Goal: Information Seeking & Learning: Learn about a topic

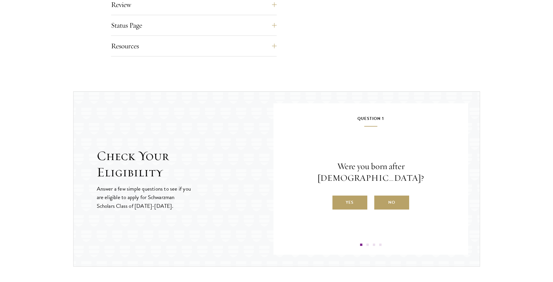
scroll to position [552, 0]
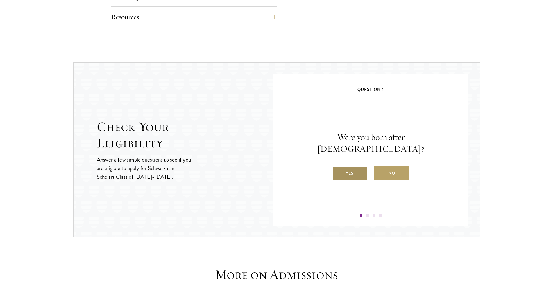
click at [350, 169] on label "Yes" at bounding box center [350, 173] width 35 height 14
click at [338, 169] on input "Yes" at bounding box center [335, 169] width 5 height 5
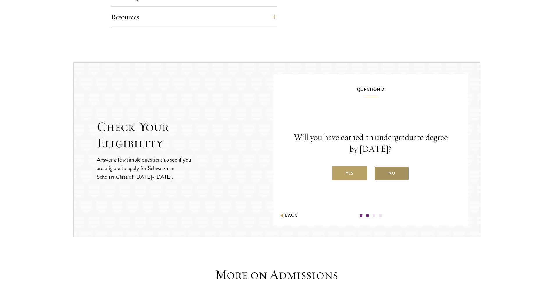
click at [394, 173] on label "No" at bounding box center [391, 173] width 35 height 14
click at [380, 172] on input "No" at bounding box center [376, 169] width 5 height 5
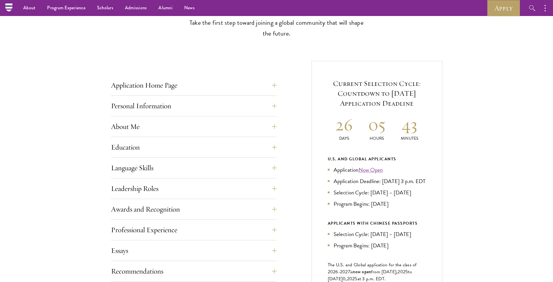
scroll to position [145, 0]
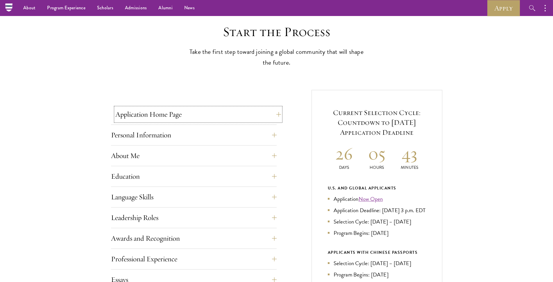
click at [254, 112] on button "Application Home Page" at bounding box center [198, 114] width 166 height 14
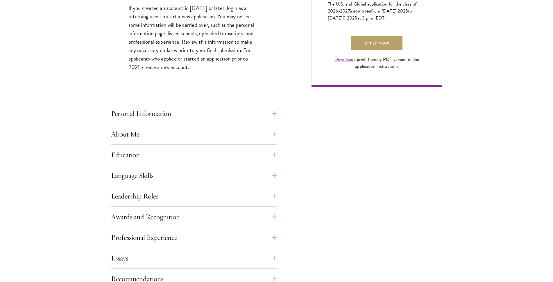
scroll to position [436, 0]
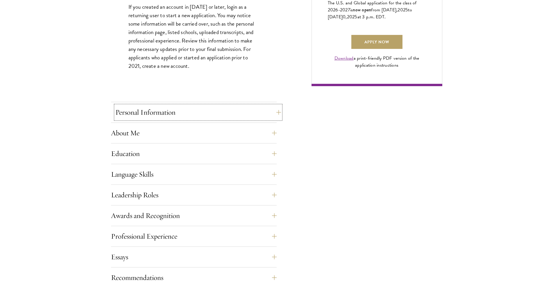
click at [265, 109] on button "Personal Information" at bounding box center [198, 112] width 166 height 14
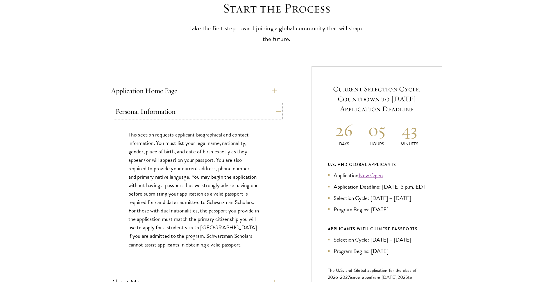
scroll to position [203, 0]
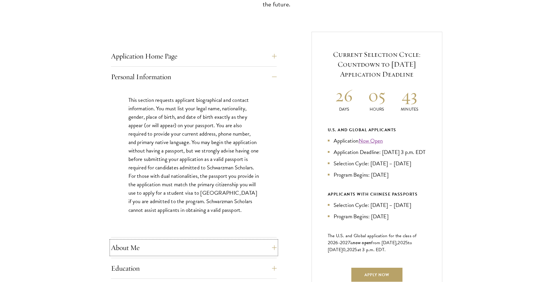
drag, startPoint x: 203, startPoint y: 254, endPoint x: 203, endPoint y: 250, distance: 4.1
click at [203, 253] on button "About Me" at bounding box center [194, 247] width 166 height 14
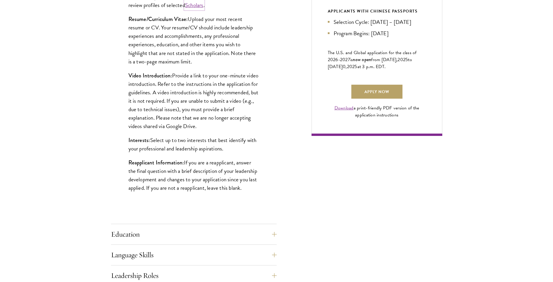
scroll to position [407, 0]
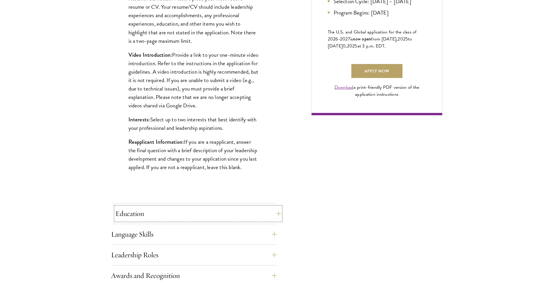
click at [224, 213] on button "Education" at bounding box center [198, 213] width 166 height 14
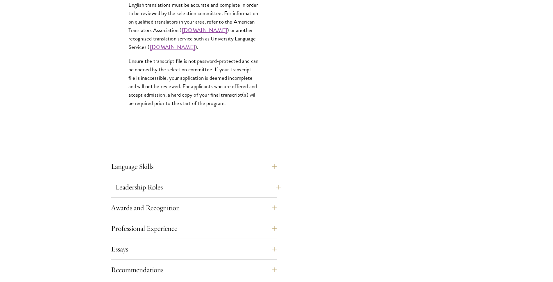
scroll to position [901, 0]
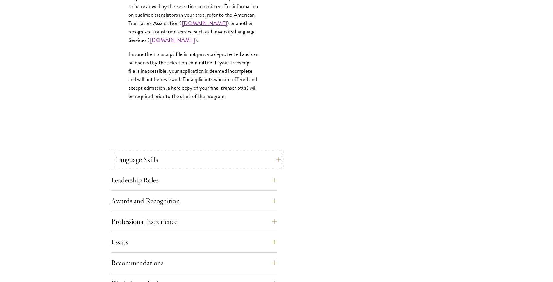
click at [224, 162] on button "Language Skills" at bounding box center [198, 159] width 166 height 14
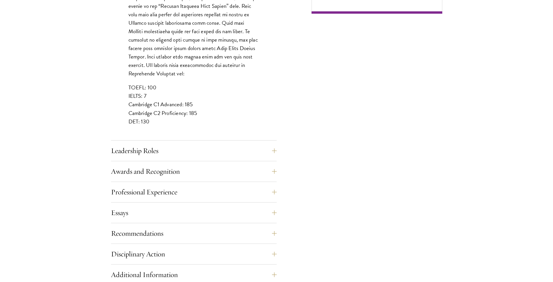
scroll to position [523, 0]
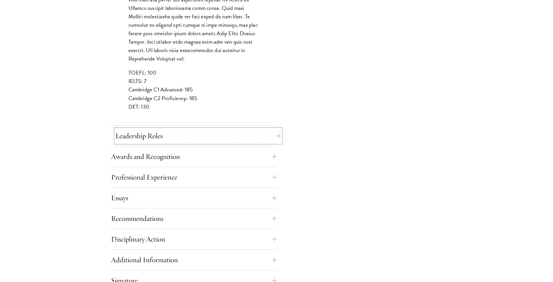
click at [210, 132] on button "Leadership Roles" at bounding box center [198, 136] width 166 height 14
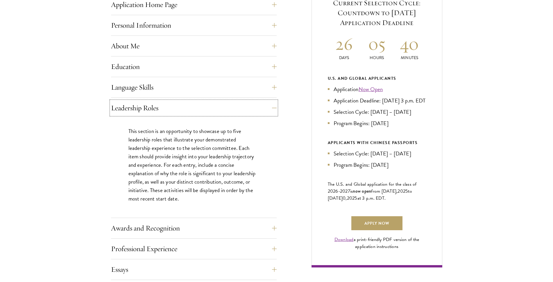
scroll to position [262, 0]
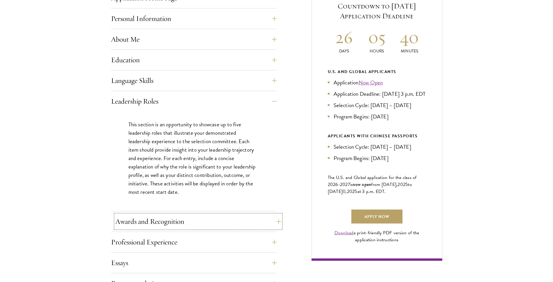
click at [252, 218] on button "Awards and Recognition" at bounding box center [198, 221] width 166 height 14
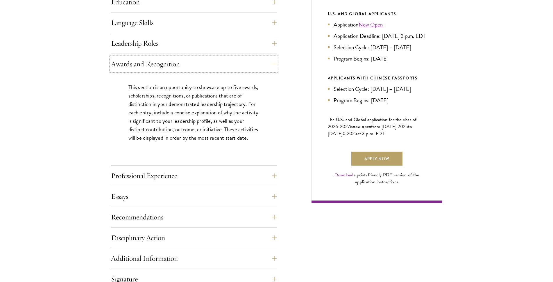
scroll to position [320, 0]
click at [275, 172] on button "Professional Experience" at bounding box center [198, 175] width 166 height 14
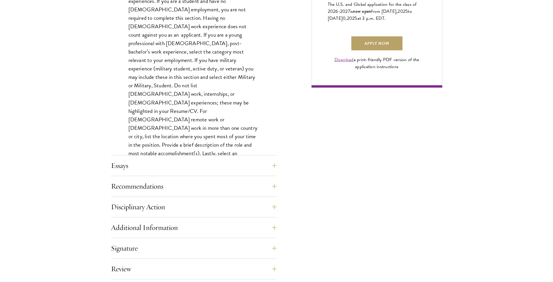
scroll to position [436, 0]
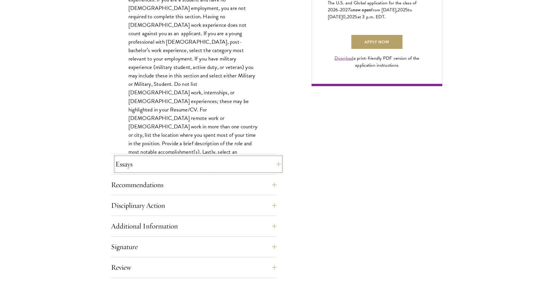
click at [256, 158] on button "Essays" at bounding box center [198, 164] width 166 height 14
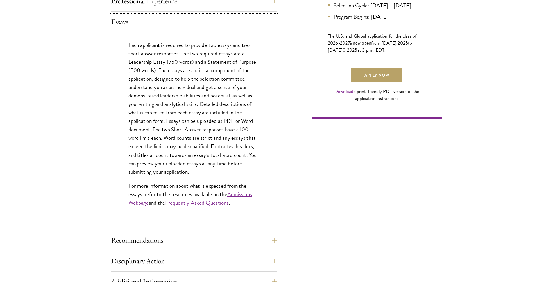
scroll to position [407, 0]
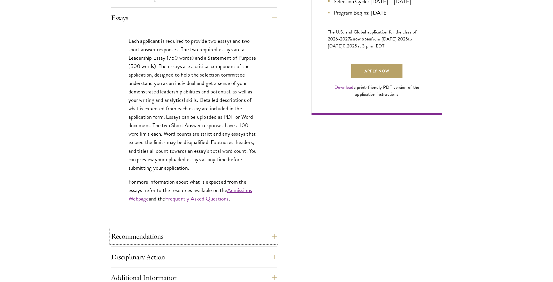
drag, startPoint x: 233, startPoint y: 233, endPoint x: 249, endPoint y: 217, distance: 21.6
click at [234, 232] on button "Recommendations" at bounding box center [194, 236] width 166 height 14
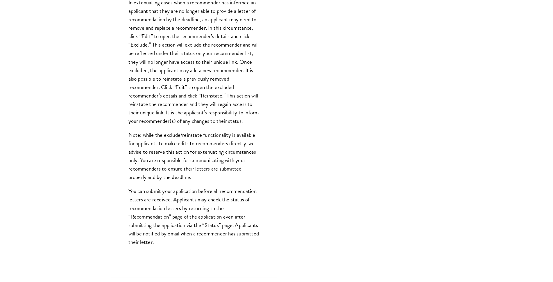
scroll to position [669, 0]
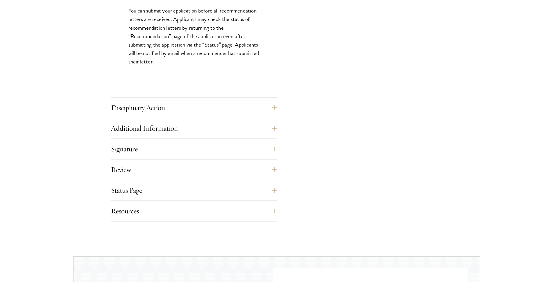
scroll to position [872, 0]
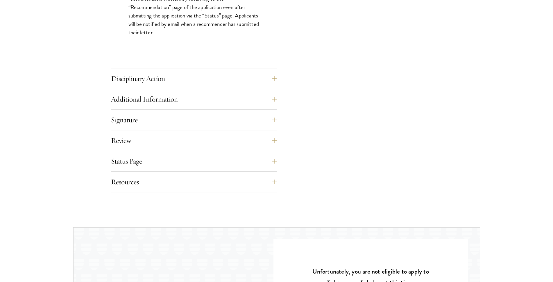
click at [269, 98] on button "Additional Information" at bounding box center [198, 99] width 166 height 14
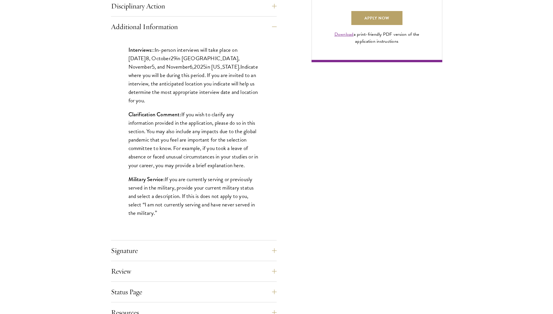
scroll to position [465, 0]
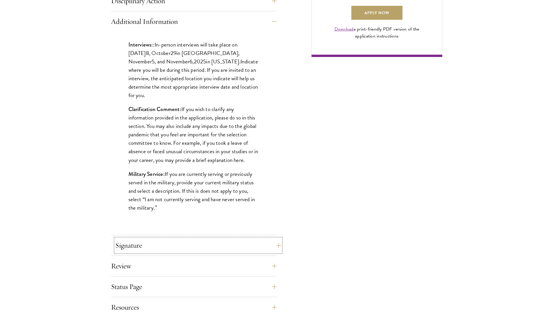
click at [153, 247] on button "Signature" at bounding box center [198, 245] width 166 height 14
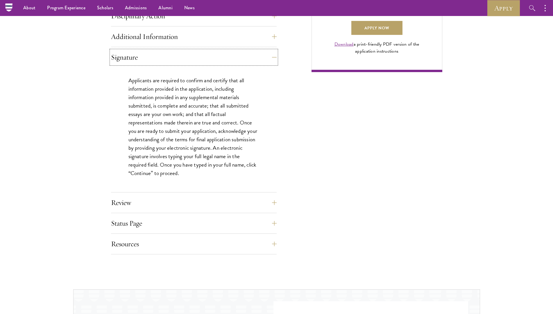
scroll to position [436, 0]
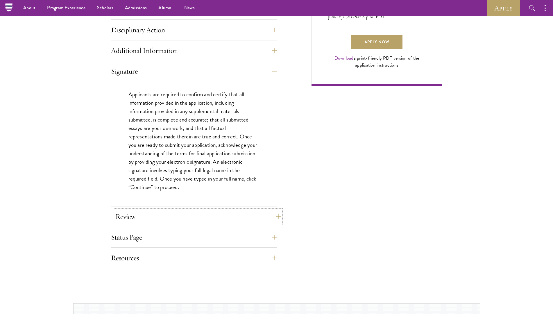
click at [218, 210] on button "Review" at bounding box center [198, 217] width 166 height 14
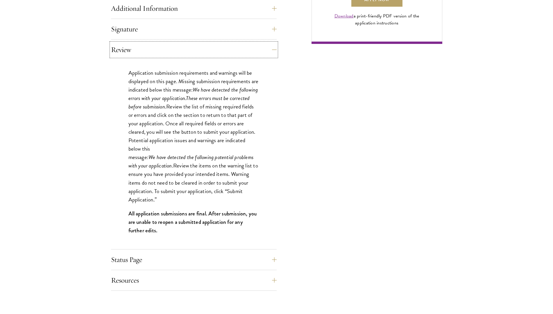
scroll to position [523, 0]
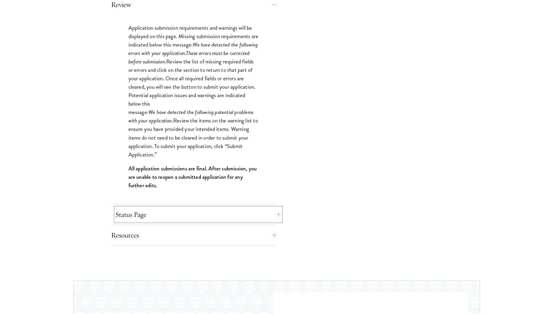
click at [223, 208] on button "Status Page" at bounding box center [198, 215] width 166 height 14
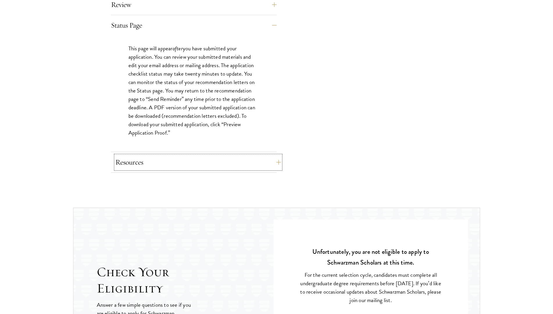
click at [254, 158] on button "Resources" at bounding box center [198, 162] width 166 height 14
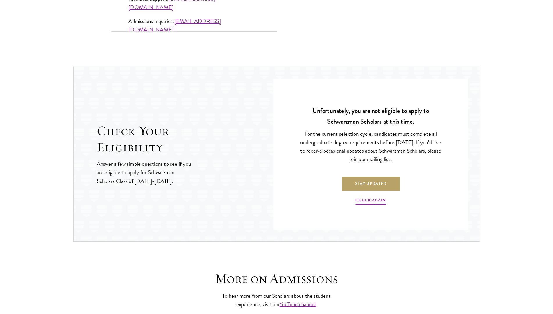
scroll to position [639, 0]
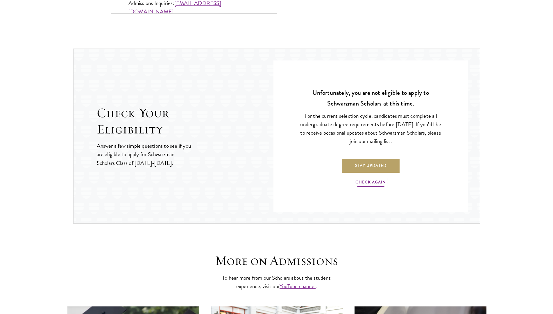
click at [372, 181] on link "Check Again" at bounding box center [370, 182] width 31 height 9
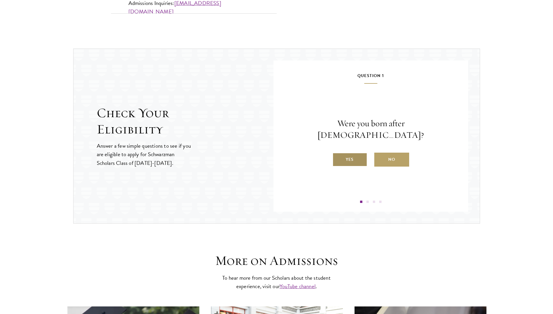
click at [353, 153] on label "Yes" at bounding box center [350, 160] width 35 height 14
click at [338, 153] on input "Yes" at bounding box center [335, 155] width 5 height 5
click at [340, 160] on label "Yes" at bounding box center [350, 160] width 35 height 14
click at [338, 158] on input "Yes" at bounding box center [335, 155] width 5 height 5
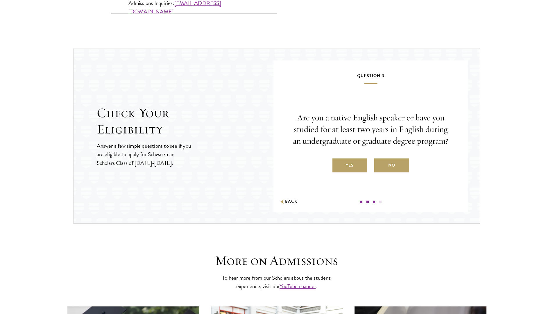
click at [351, 166] on label "Yes" at bounding box center [350, 165] width 35 height 14
click at [338, 164] on input "Yes" at bounding box center [335, 161] width 5 height 5
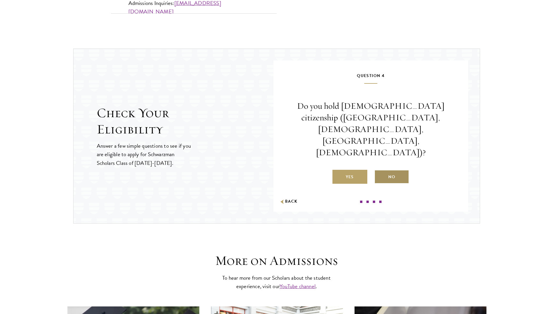
click at [394, 170] on label "No" at bounding box center [391, 177] width 35 height 14
click at [395, 170] on label "No" at bounding box center [391, 177] width 35 height 14
click at [380, 171] on input "No" at bounding box center [376, 173] width 5 height 5
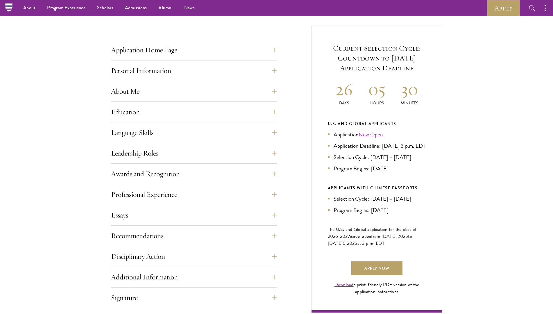
scroll to position [0, 0]
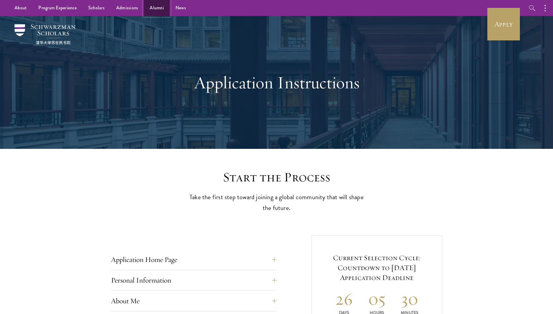
click at [153, 7] on link "Alumni" at bounding box center [157, 8] width 26 height 16
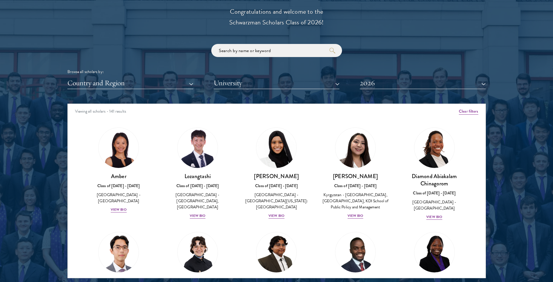
scroll to position [669, 0]
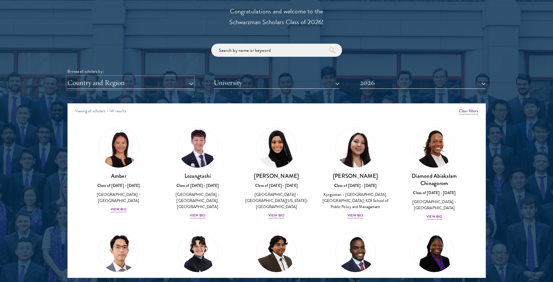
click at [144, 82] on button "Country and Region" at bounding box center [130, 83] width 126 height 12
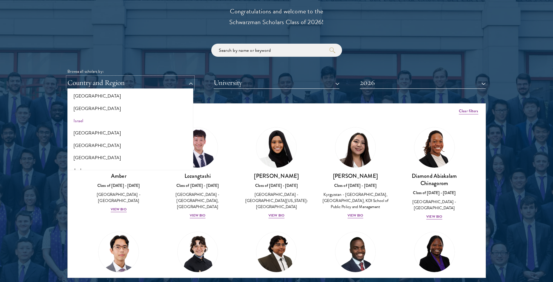
scroll to position [494, 0]
click at [101, 132] on button "[GEOGRAPHIC_DATA]" at bounding box center [130, 135] width 122 height 12
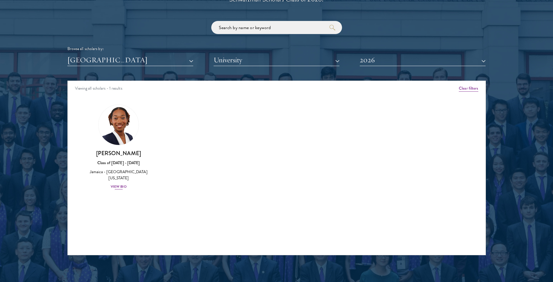
scroll to position [698, 0]
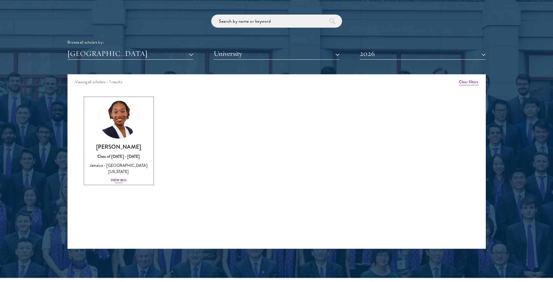
click at [120, 133] on img at bounding box center [119, 118] width 44 height 44
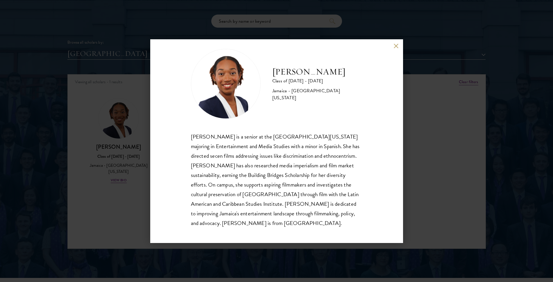
scroll to position [10, 0]
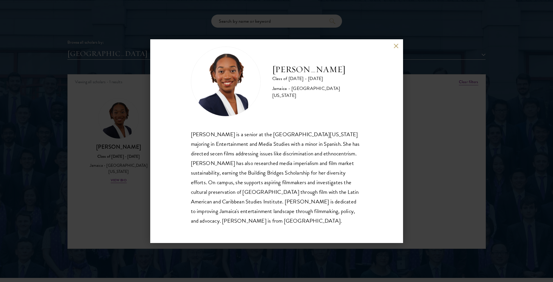
click at [396, 46] on button at bounding box center [396, 46] width 5 height 5
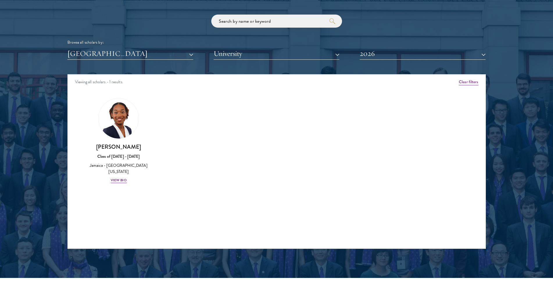
click at [390, 61] on div "Scholar Directory Congratulations and welcome to the Schwarzman Scholars Class …" at bounding box center [276, 101] width 419 height 296
click at [390, 56] on button "2026" at bounding box center [423, 54] width 126 height 12
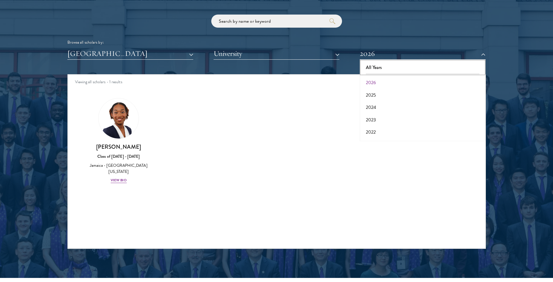
click at [387, 69] on button "All Years" at bounding box center [423, 67] width 122 height 12
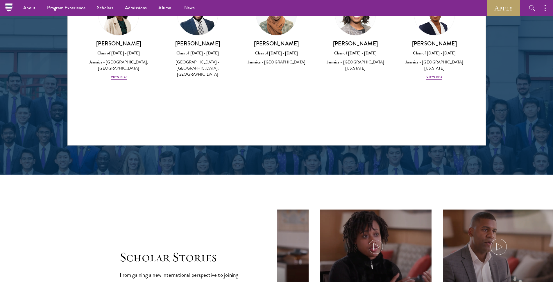
scroll to position [669, 0]
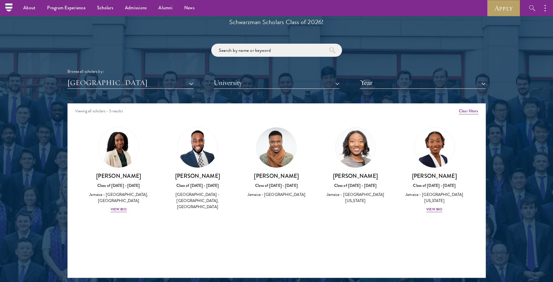
click at [276, 160] on img at bounding box center [276, 147] width 40 height 40
click at [281, 142] on img at bounding box center [276, 147] width 40 height 40
click at [205, 200] on div "Jamaica - Northern Caribbean University, Benemerita Universidad Autónoma de Pue…" at bounding box center [197, 200] width 67 height 18
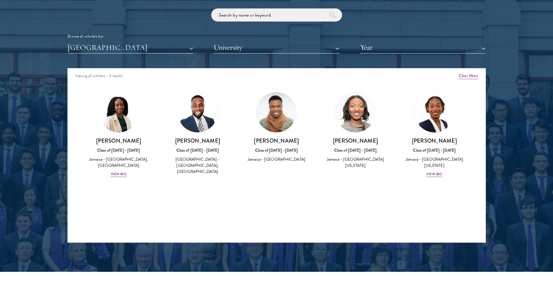
scroll to position [727, 0]
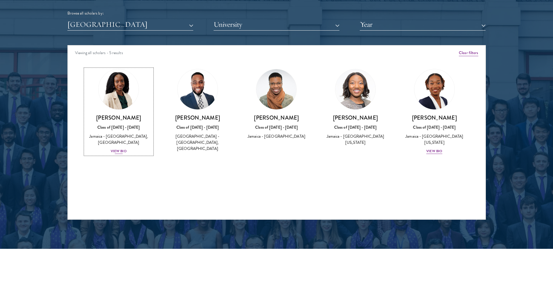
click at [122, 107] on img at bounding box center [119, 89] width 44 height 44
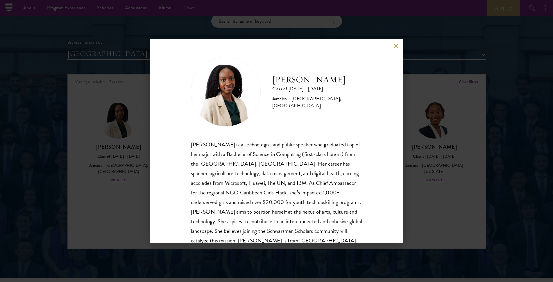
scroll to position [20, 0]
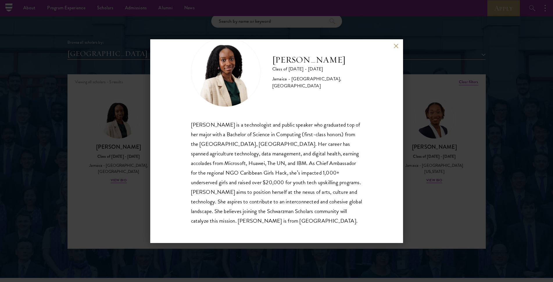
click at [394, 46] on button at bounding box center [396, 46] width 5 height 5
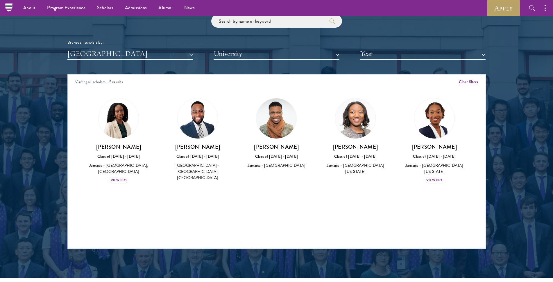
click at [191, 240] on div "Viewing all scholars - 5 results Clear filters Amber Class of 2025 - 2026 China…" at bounding box center [276, 161] width 419 height 174
drag, startPoint x: 276, startPoint y: 151, endPoint x: 280, endPoint y: 151, distance: 3.5
click at [278, 151] on div "Stacey-Ann Pearson Class of 2017 - 2018 Jamaica - Lafayette College" at bounding box center [276, 156] width 67 height 26
click at [321, 177] on div "Amber Class of 2025 - 2026 China - Peking University View Bio Cirenquji Class o…" at bounding box center [277, 146] width 418 height 110
click at [196, 163] on div "Jamaica - Northern Caribbean University, Benemerita Universidad Autónoma de Pue…" at bounding box center [197, 171] width 67 height 18
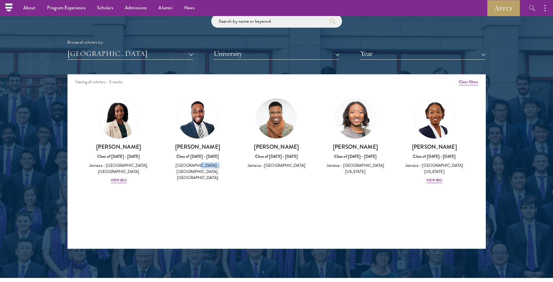
click at [196, 163] on div "Jamaica - Northern Caribbean University, Benemerita Universidad Autónoma de Pue…" at bounding box center [197, 171] width 67 height 18
click at [251, 150] on h3 "Stacey-Ann Pearson" at bounding box center [276, 146] width 67 height 7
click at [115, 51] on button "[GEOGRAPHIC_DATA]" at bounding box center [130, 54] width 126 height 12
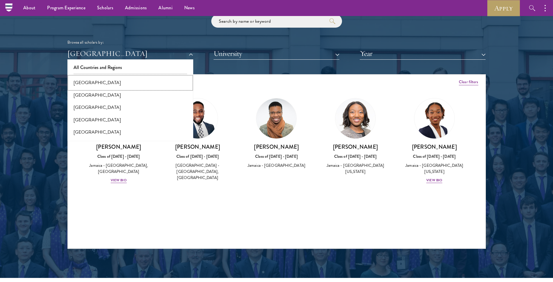
click at [98, 84] on button "[GEOGRAPHIC_DATA]" at bounding box center [130, 82] width 122 height 12
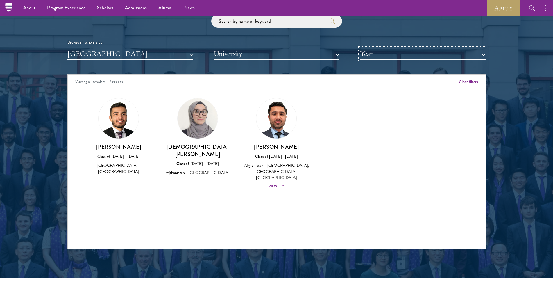
click at [416, 48] on button "Year" at bounding box center [423, 54] width 126 height 12
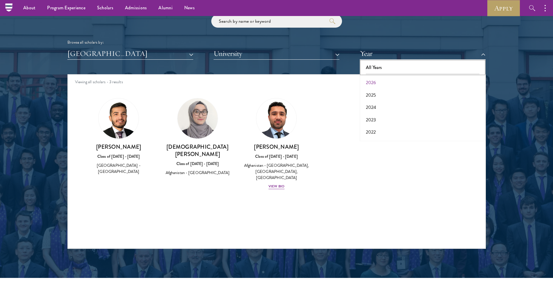
click at [401, 63] on button "All Years" at bounding box center [423, 67] width 122 height 12
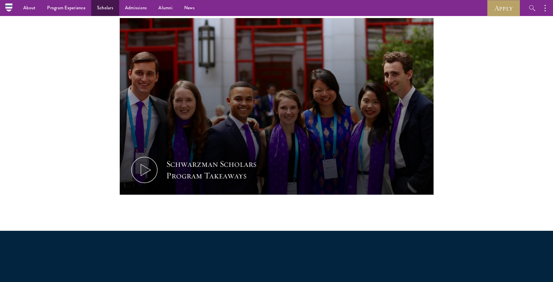
scroll to position [203, 0]
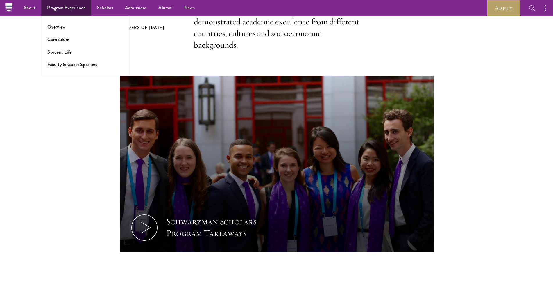
click at [63, 32] on ul "Overview Curriculum Student Life Faculty & Guest Speakers" at bounding box center [85, 45] width 88 height 59
click at [59, 27] on link "Overview" at bounding box center [56, 27] width 18 height 7
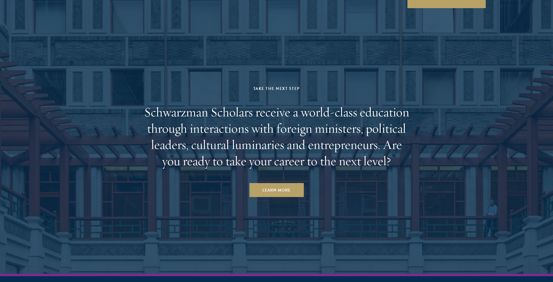
scroll to position [2965, 0]
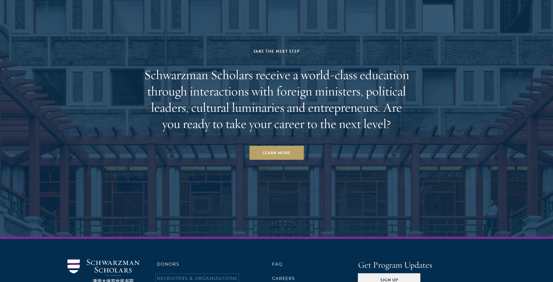
click at [206, 275] on link "Recruiters & Organizations" at bounding box center [197, 278] width 81 height 7
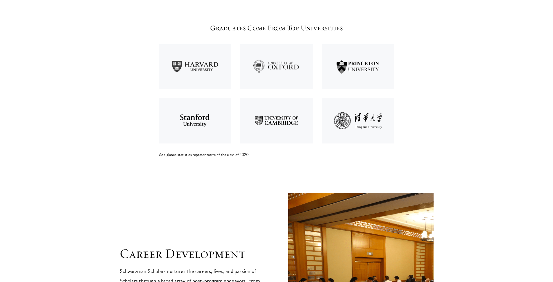
scroll to position [959, 0]
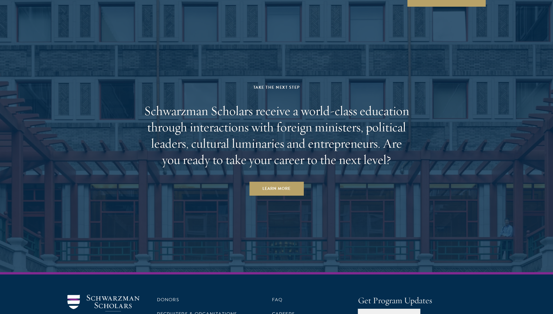
scroll to position [2499, 0]
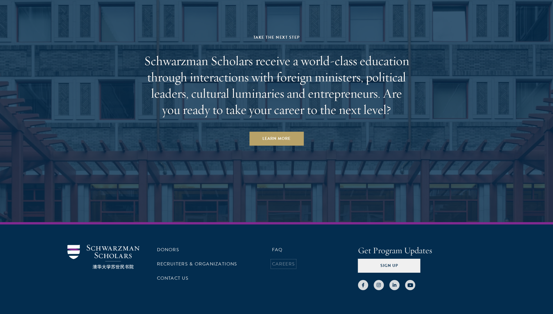
click at [293, 260] on link "Careers" at bounding box center [283, 263] width 23 height 7
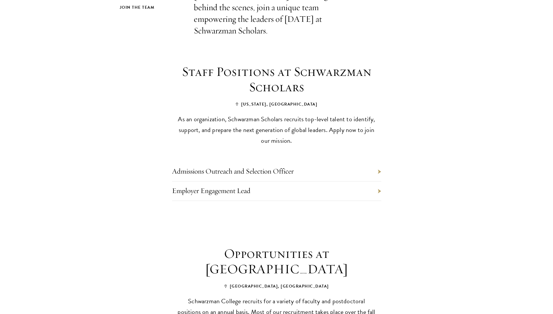
scroll to position [203, 0]
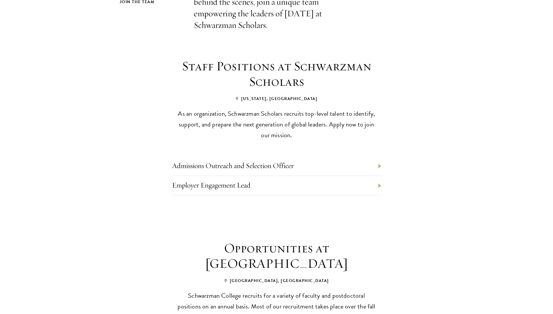
click at [380, 156] on li "Admissions Outreach and Selection Officer" at bounding box center [276, 165] width 209 height 19
click at [238, 161] on link "Admissions Outreach and Selection Officer" at bounding box center [233, 165] width 122 height 9
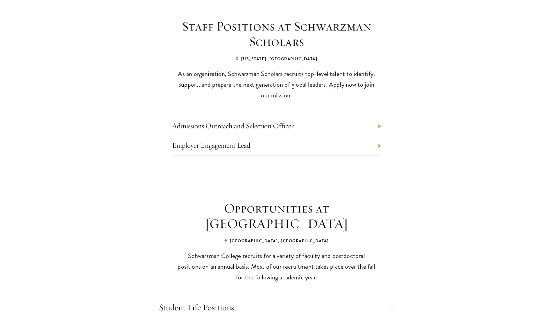
scroll to position [378, 0]
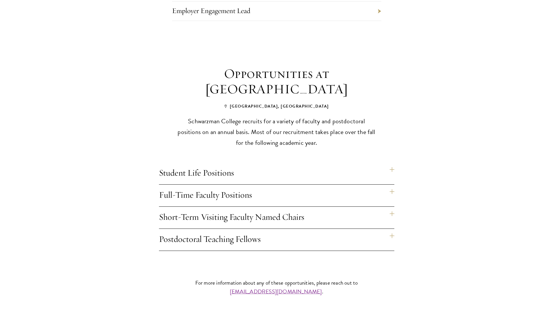
click at [395, 160] on div "Opportunities at Schwarzman College Beijing, China Schwarzman College recruits …" at bounding box center [277, 158] width 314 height 185
click at [210, 164] on h4 "Student Life Positions" at bounding box center [276, 173] width 235 height 22
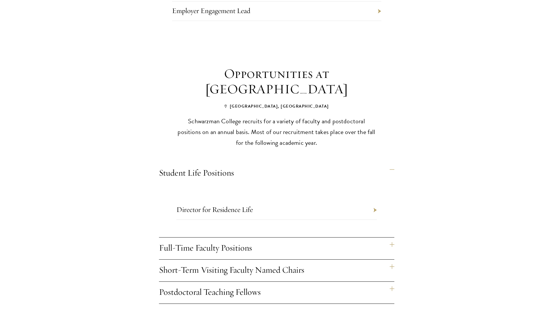
click at [341, 200] on li "Director for Residence Life" at bounding box center [276, 209] width 201 height 19
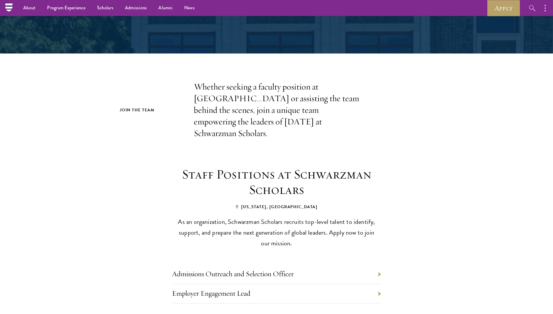
scroll to position [0, 0]
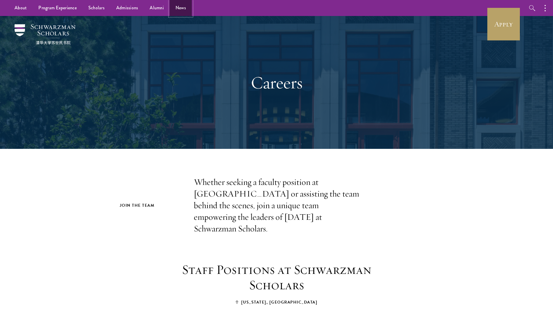
click at [178, 13] on link "News" at bounding box center [181, 8] width 22 height 16
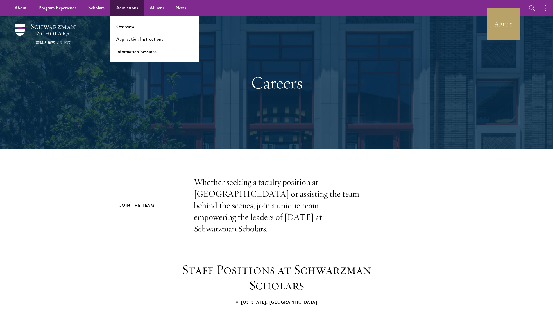
click at [119, 4] on link "Admissions" at bounding box center [127, 8] width 34 height 16
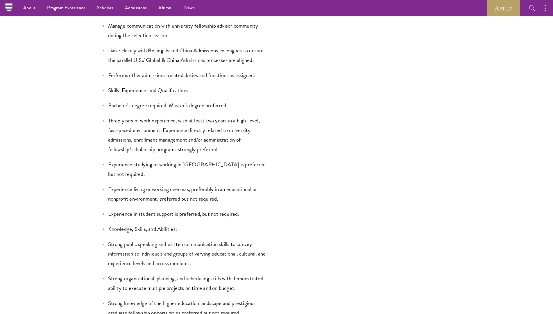
scroll to position [901, 0]
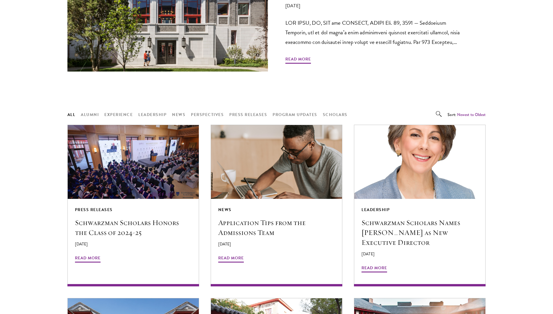
scroll to position [523, 0]
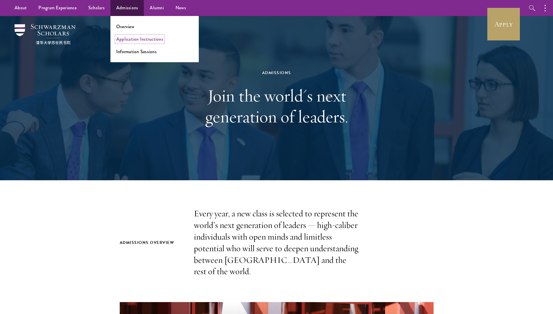
click at [139, 40] on link "Application Instructions" at bounding box center [139, 39] width 47 height 7
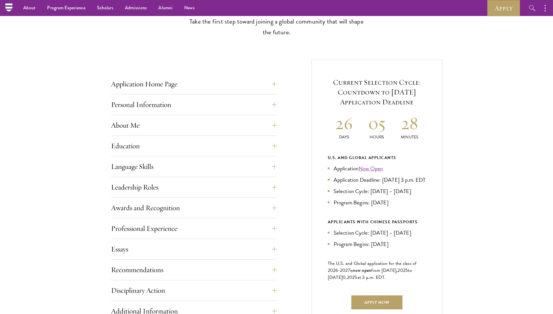
scroll to position [174, 0]
drag, startPoint x: 371, startPoint y: 201, endPoint x: 406, endPoint y: 198, distance: 34.4
click at [406, 196] on li "Selection Cycle: Oct – Nov 2025" at bounding box center [377, 192] width 98 height 8
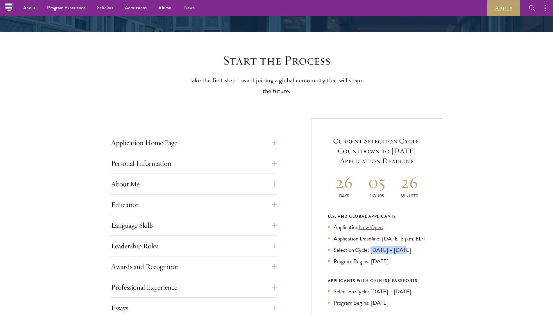
scroll to position [0, 0]
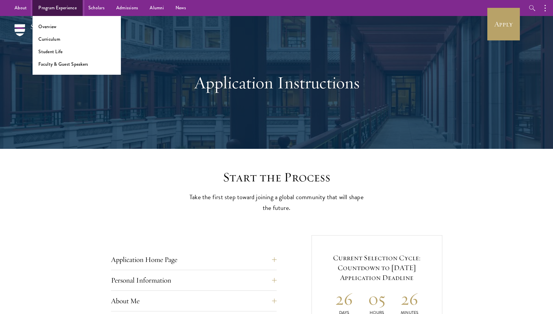
click at [44, 8] on link "Program Experience" at bounding box center [58, 8] width 50 height 16
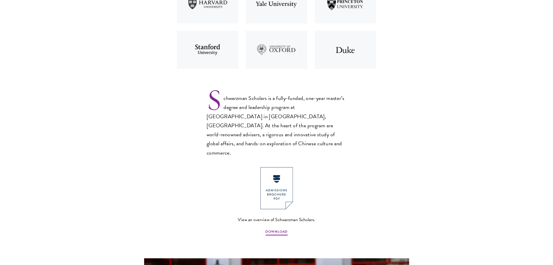
scroll to position [407, 0]
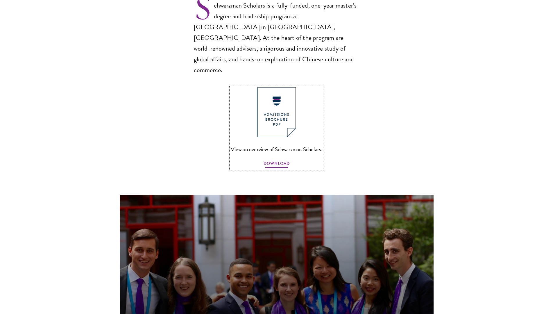
click at [279, 160] on span "DOWNLOAD" at bounding box center [277, 164] width 26 height 9
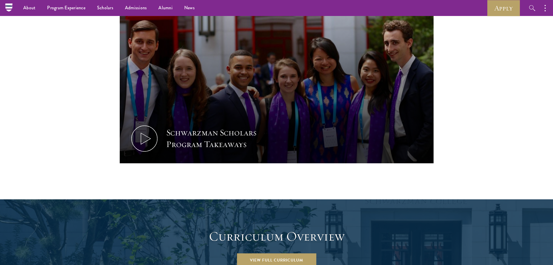
scroll to position [552, 0]
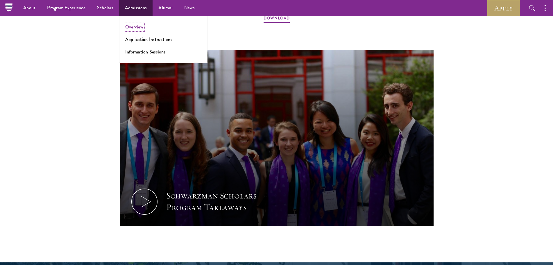
click at [139, 24] on link "Overview" at bounding box center [134, 27] width 18 height 7
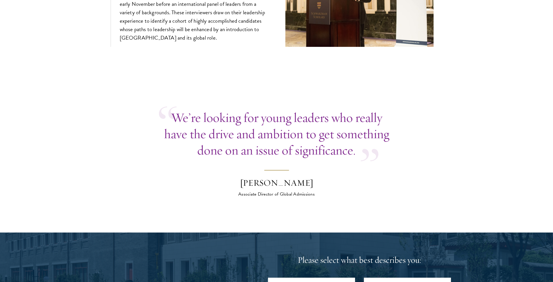
scroll to position [2267, 0]
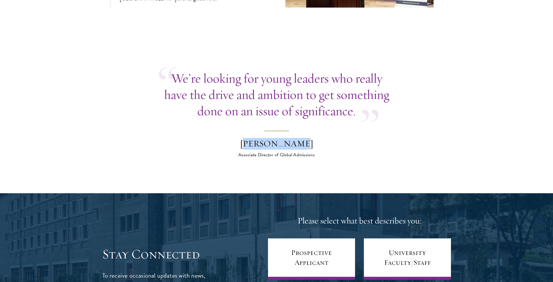
drag, startPoint x: 252, startPoint y: 142, endPoint x: 309, endPoint y: 142, distance: 57.0
click at [309, 142] on div "[PERSON_NAME]" at bounding box center [277, 144] width 102 height 12
click at [312, 141] on div "[PERSON_NAME]" at bounding box center [277, 144] width 102 height 12
drag, startPoint x: 312, startPoint y: 141, endPoint x: 246, endPoint y: 138, distance: 66.0
click at [246, 138] on div "[PERSON_NAME]" at bounding box center [277, 144] width 102 height 12
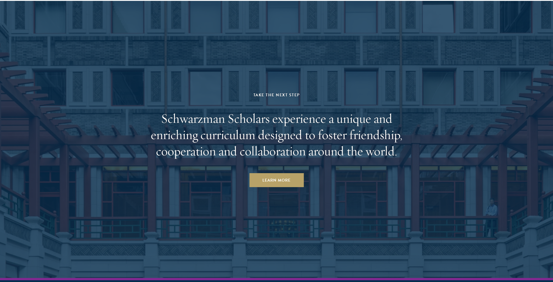
scroll to position [2848, 0]
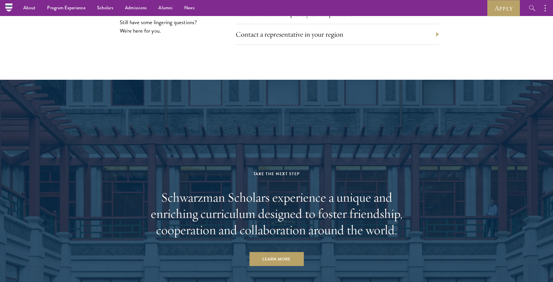
click at [330, 37] on div "Contact a representative in your region" at bounding box center [337, 34] width 203 height 21
click at [364, 33] on div "Contact a representative in your region" at bounding box center [337, 34] width 203 height 21
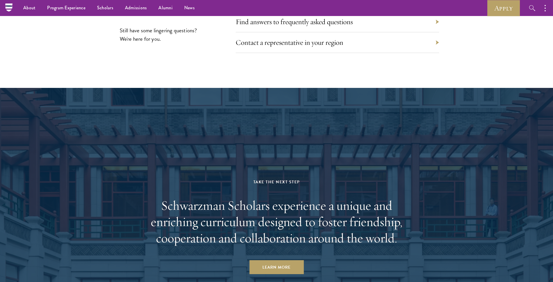
scroll to position [2749, 0]
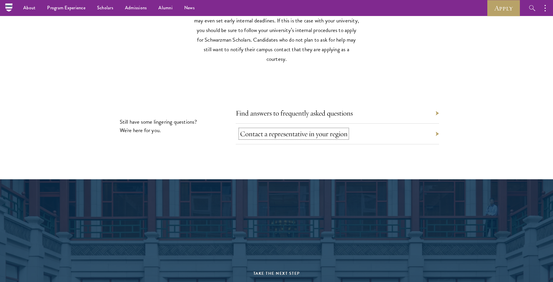
click at [314, 131] on link "Contact a representative in your region" at bounding box center [294, 133] width 108 height 9
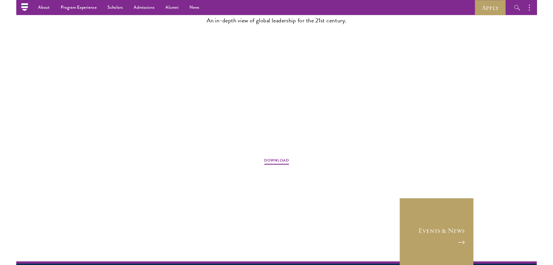
scroll to position [783, 0]
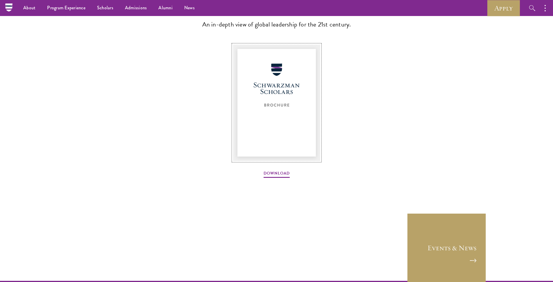
click at [270, 110] on img at bounding box center [276, 102] width 87 height 116
